Goal: Navigation & Orientation: Find specific page/section

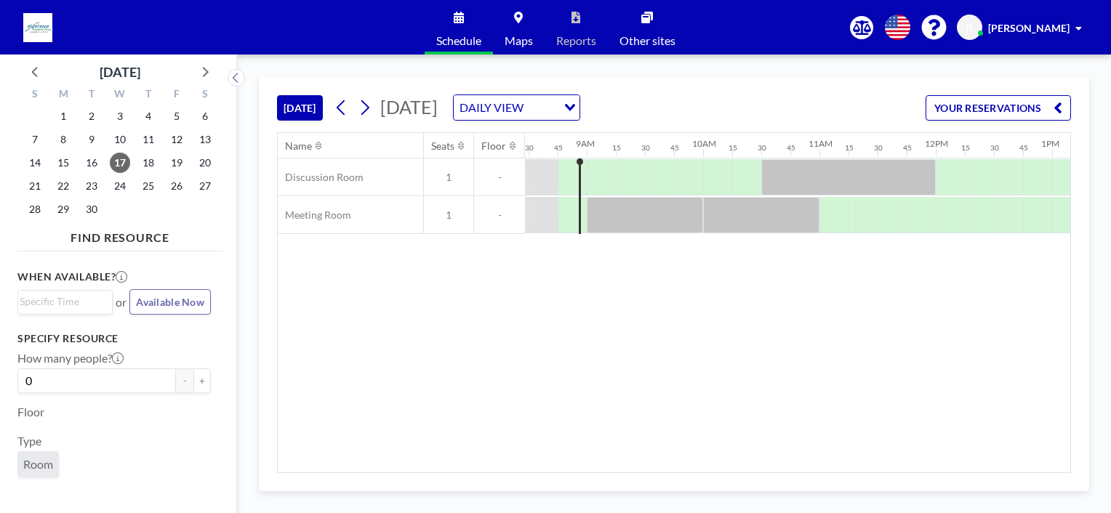
scroll to position [0, 989]
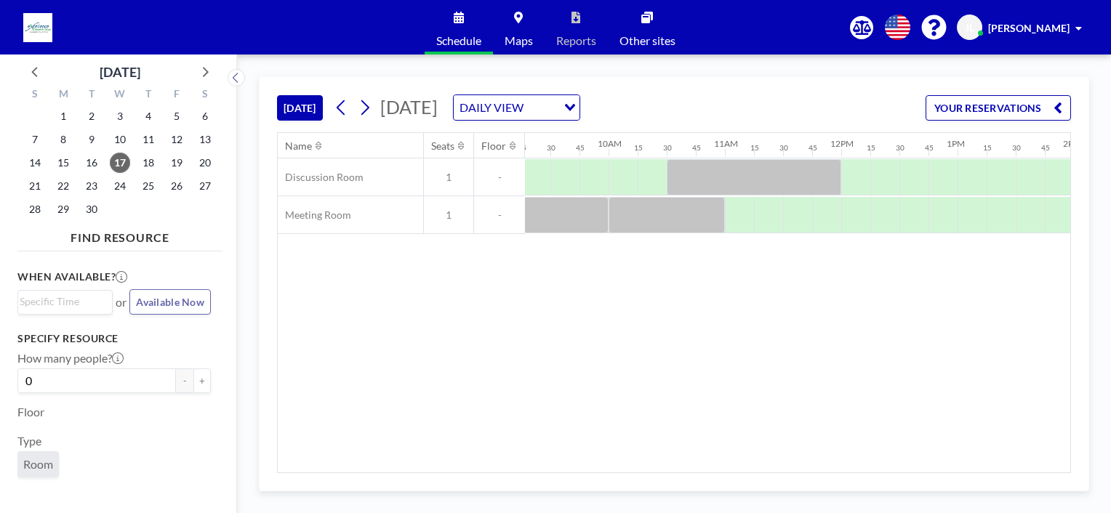
scroll to position [0, 929]
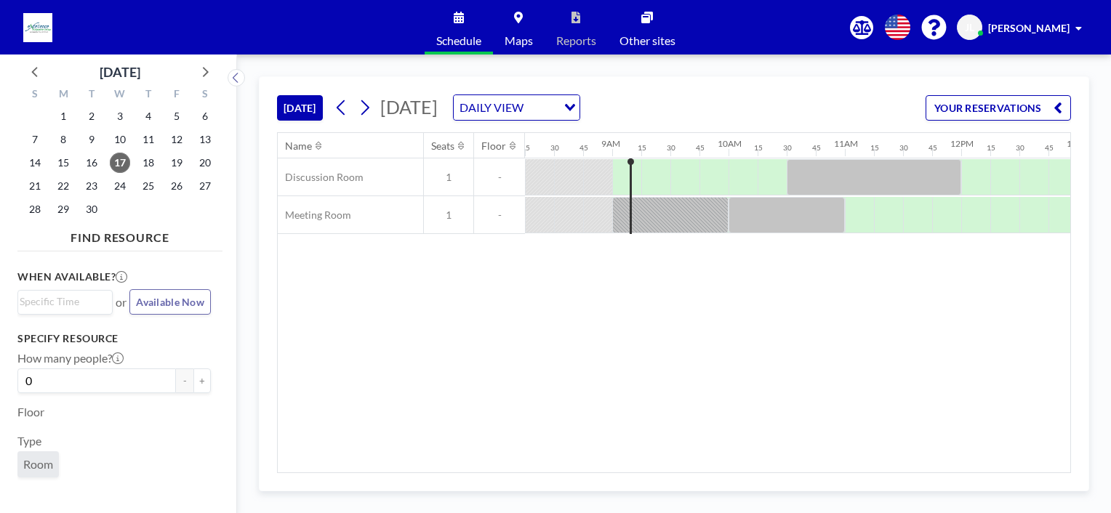
scroll to position [0, 1018]
